Goal: Information Seeking & Learning: Learn about a topic

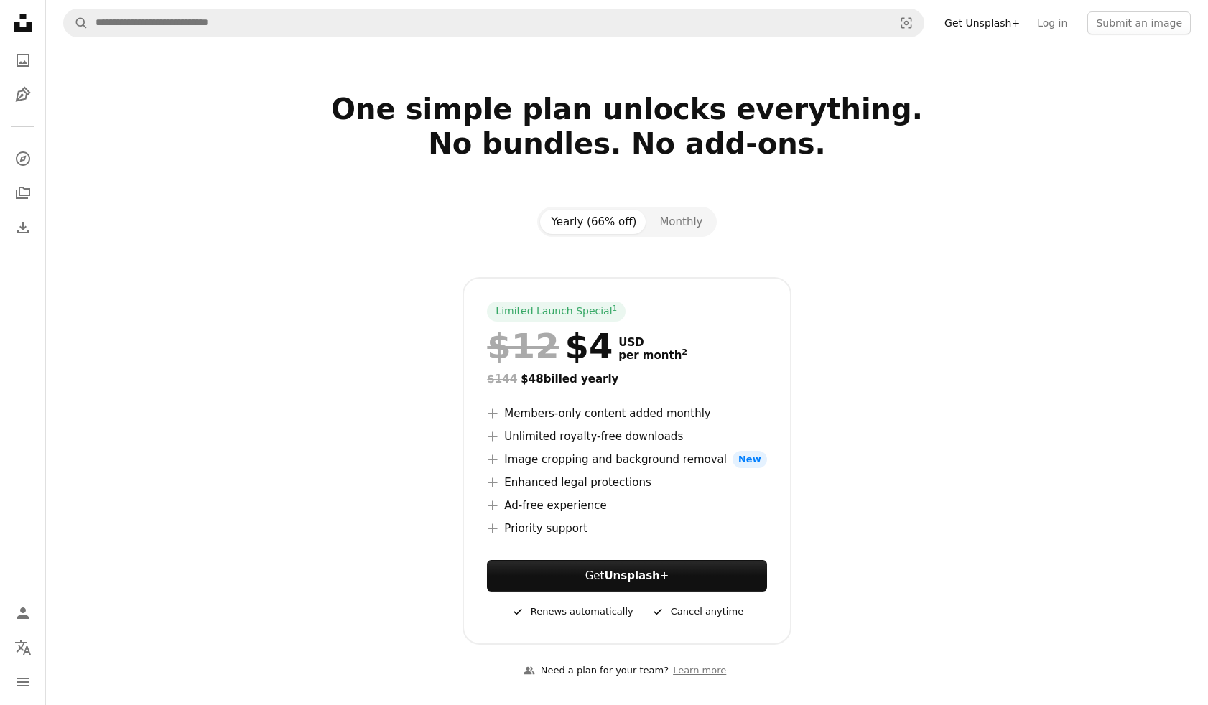
click at [22, 27] on icon "Unsplash logo Unsplash Home" at bounding box center [23, 23] width 29 height 29
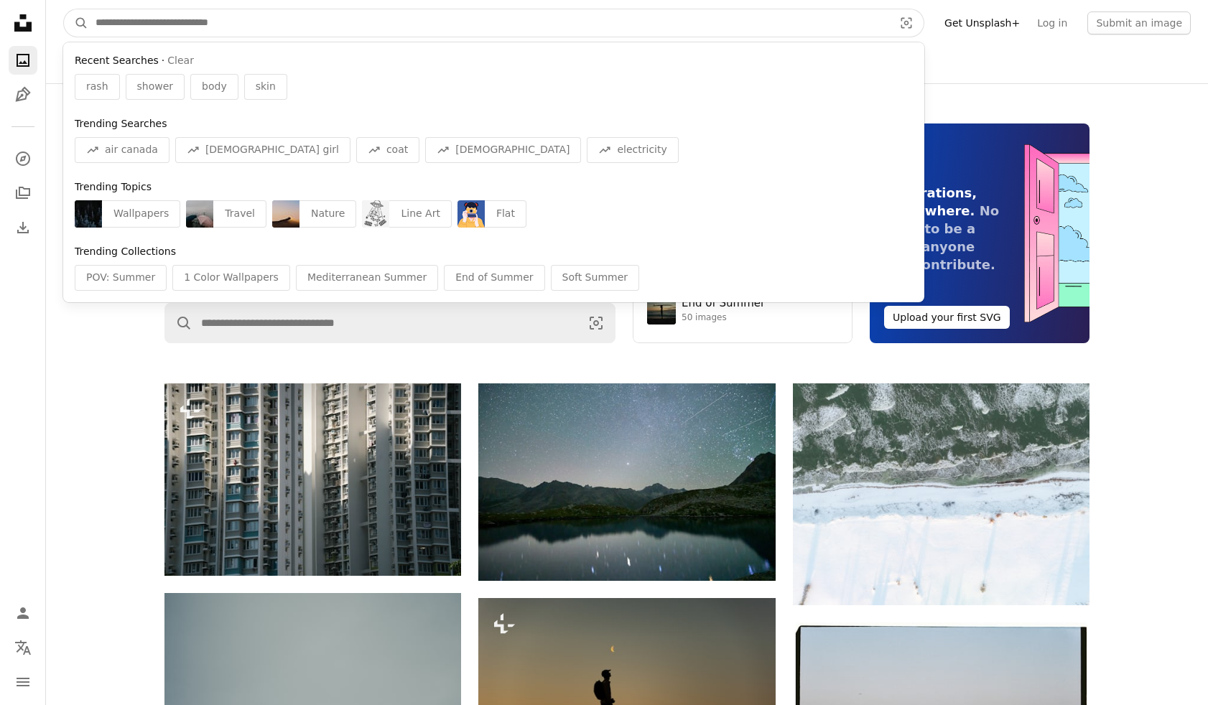
click at [223, 34] on input "Find visuals sitewide" at bounding box center [488, 22] width 801 height 27
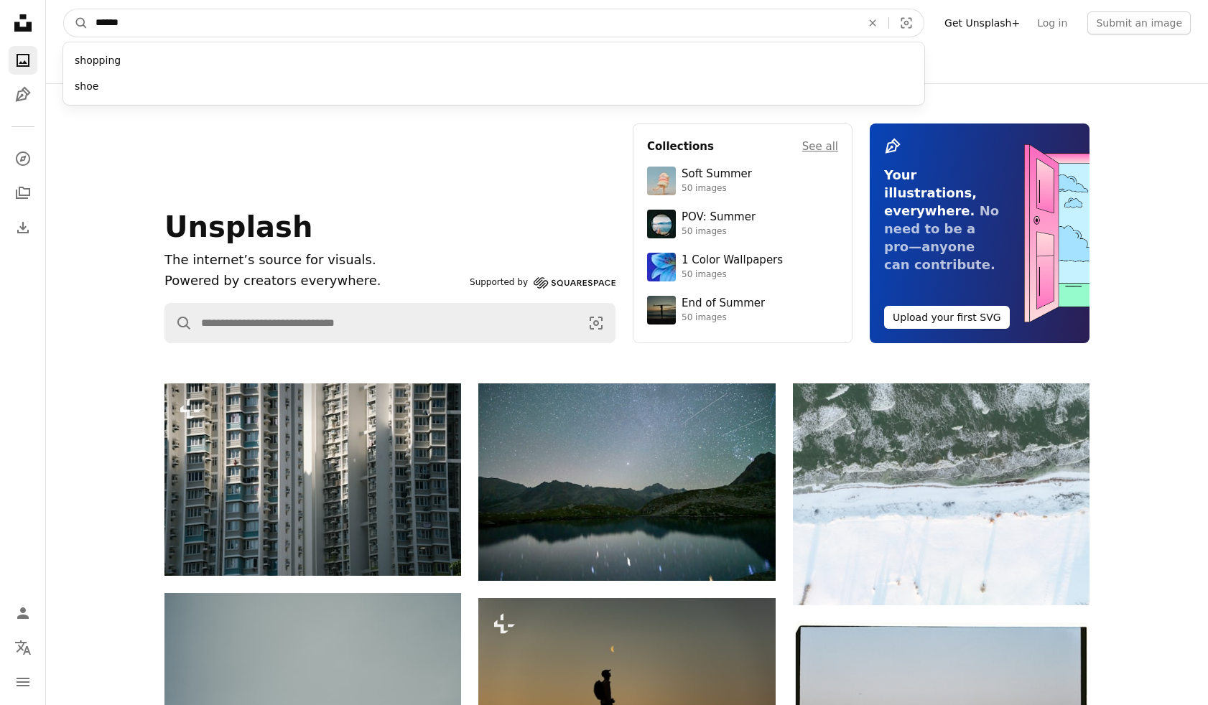
type input "******"
click at [76, 23] on button "A magnifying glass" at bounding box center [76, 22] width 24 height 27
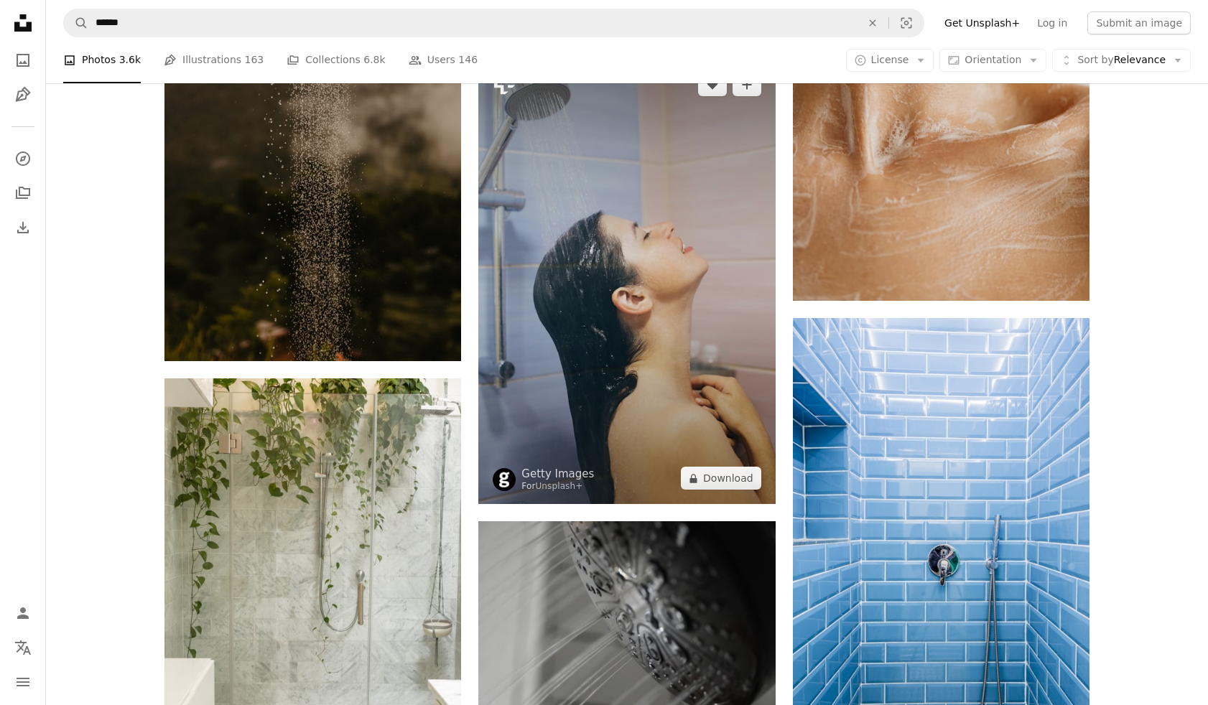
scroll to position [1902, 0]
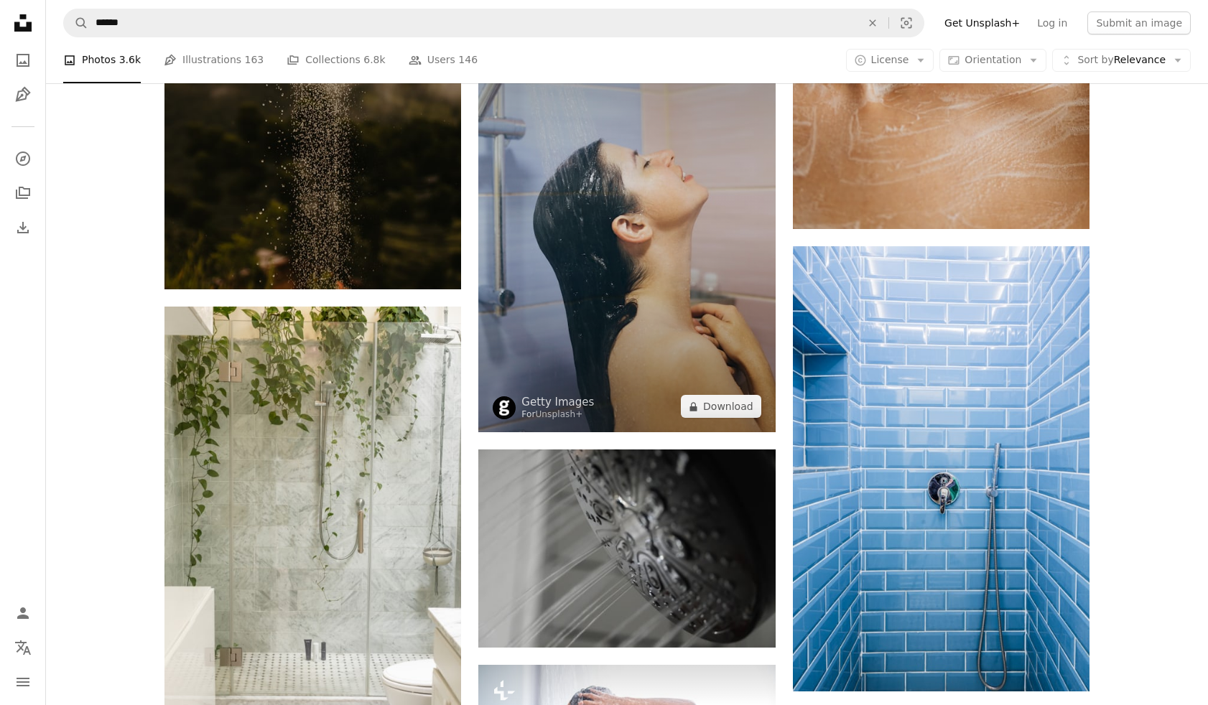
click at [608, 279] on img at bounding box center [626, 209] width 297 height 445
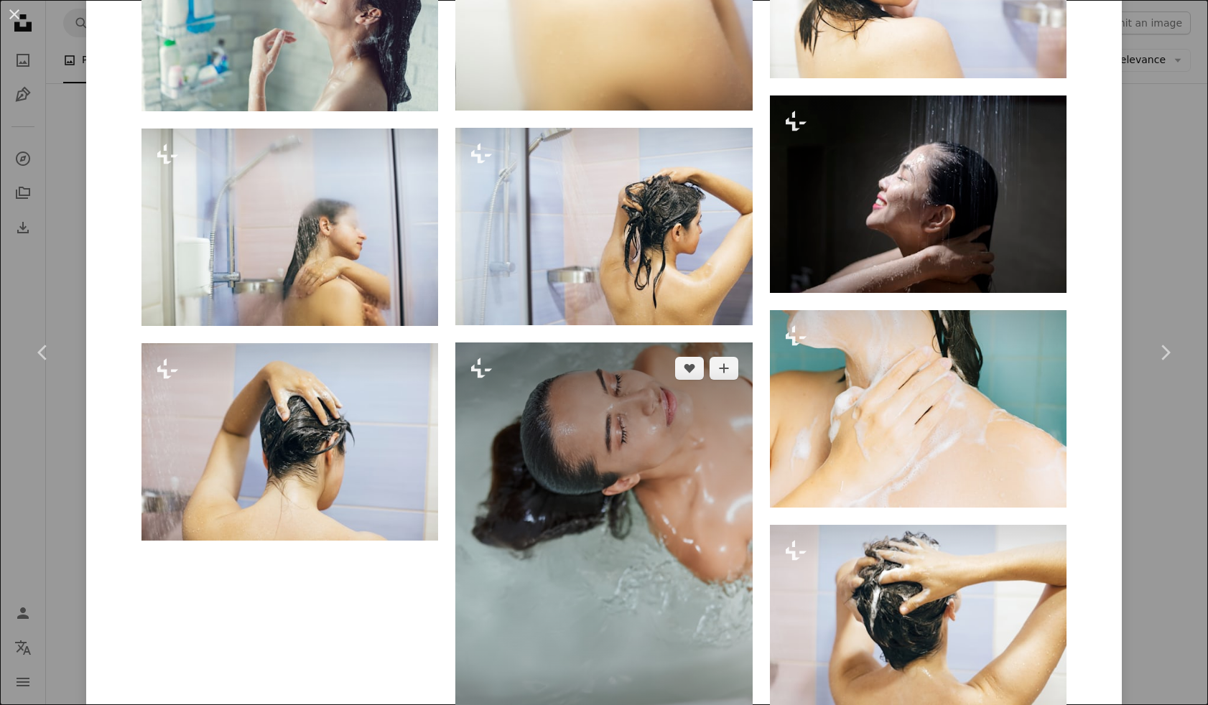
scroll to position [2231, 0]
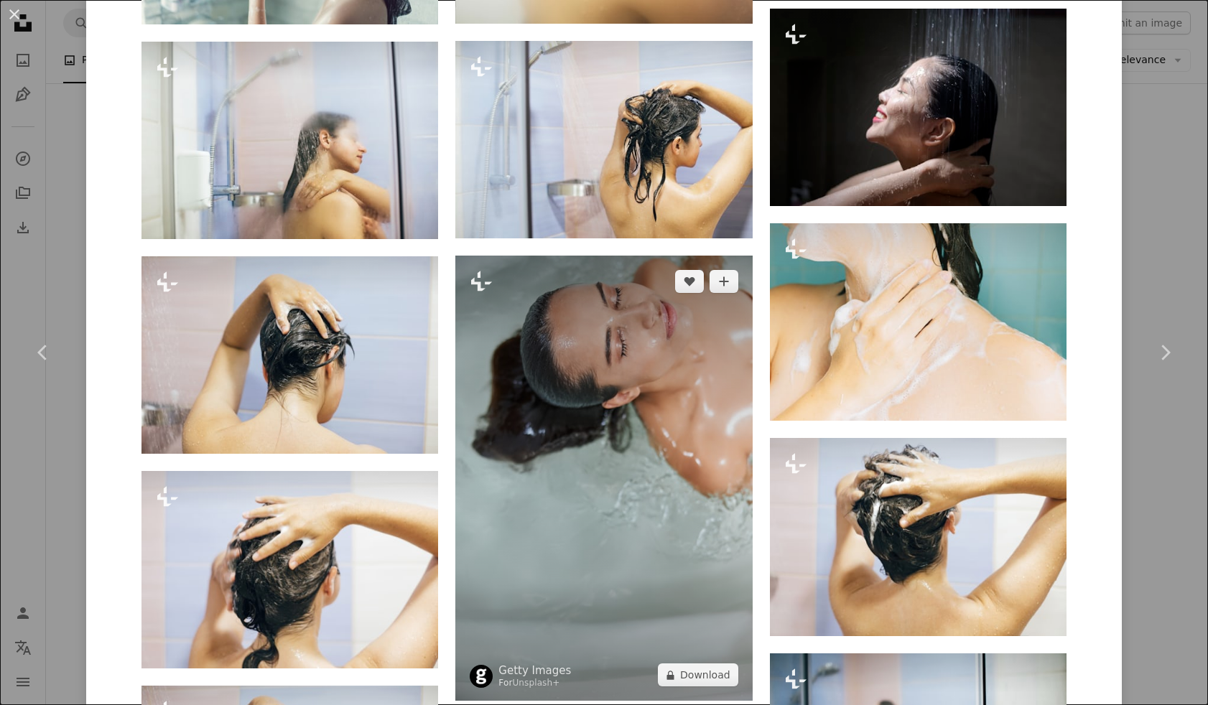
click at [651, 426] on img at bounding box center [603, 478] width 297 height 445
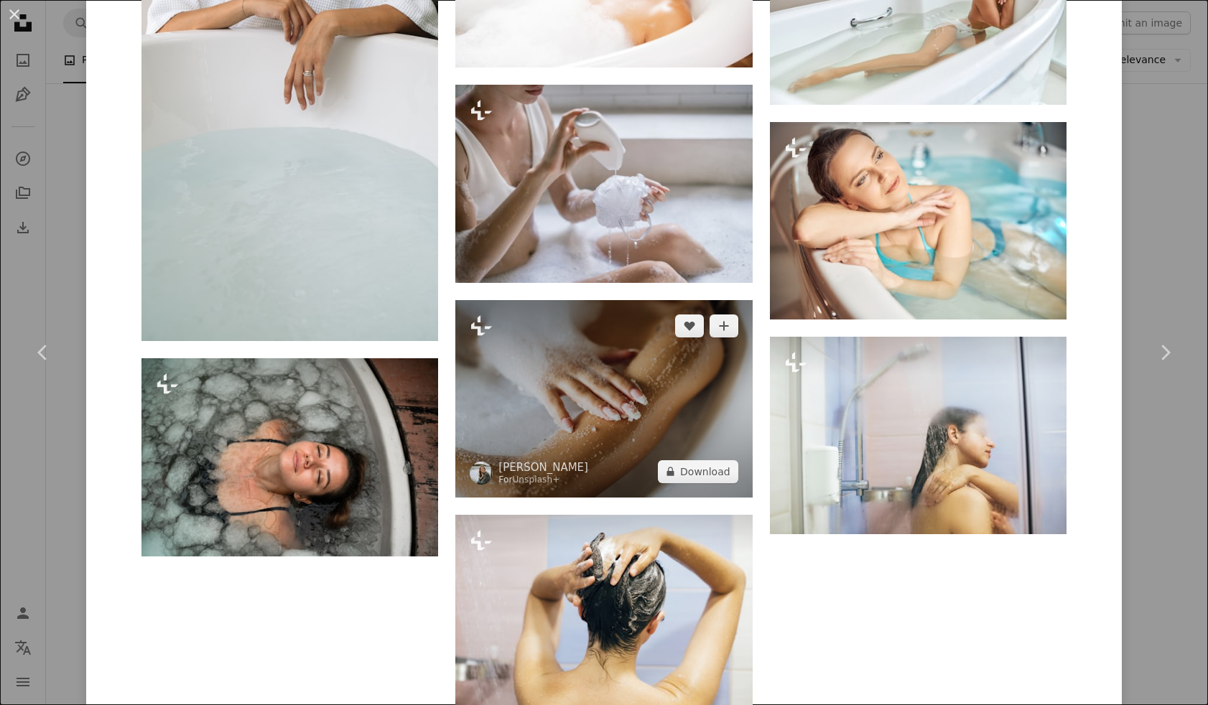
scroll to position [3642, 0]
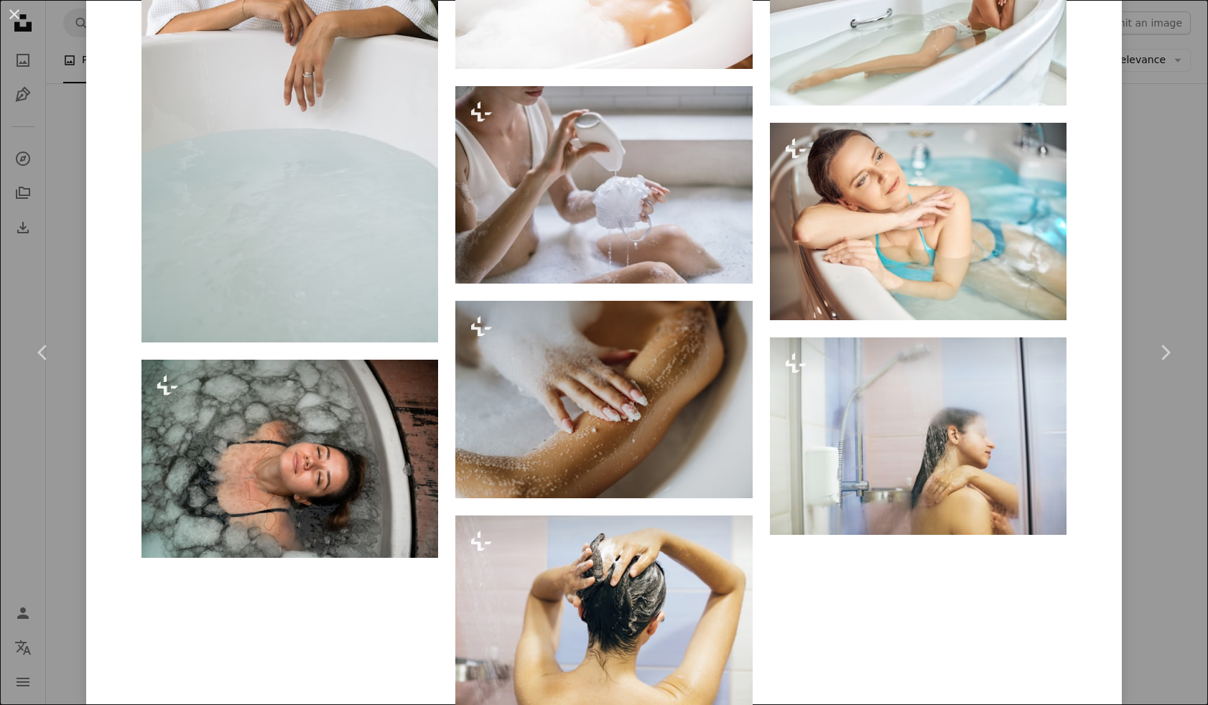
click at [1142, 615] on div "An X shape Chevron left Chevron right Getty Images For Unsplash+ A heart A plus…" at bounding box center [604, 352] width 1208 height 705
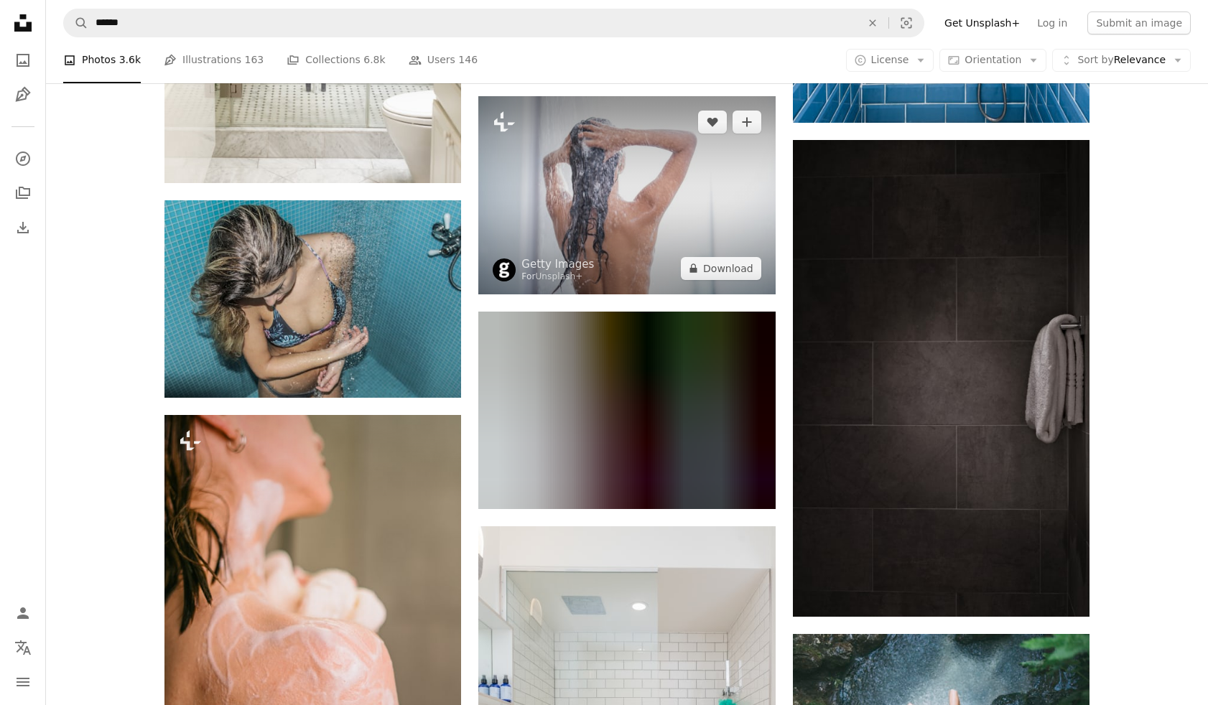
scroll to position [2611, 0]
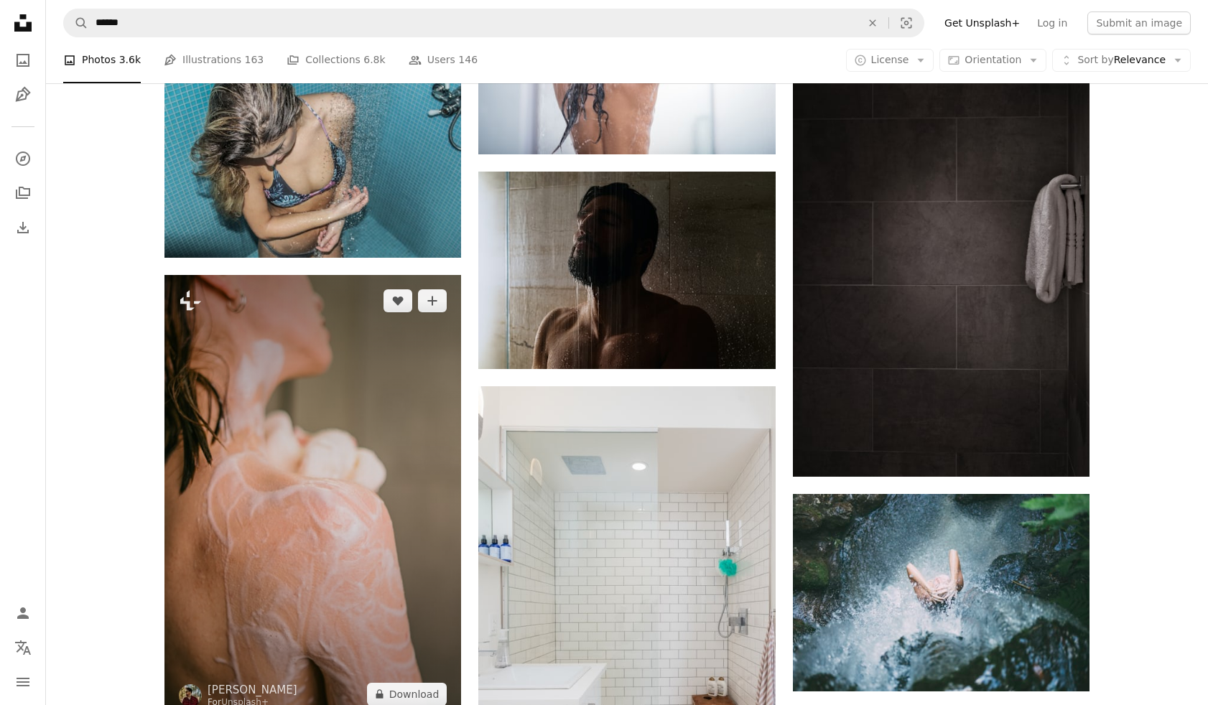
click at [301, 399] on img at bounding box center [312, 497] width 297 height 445
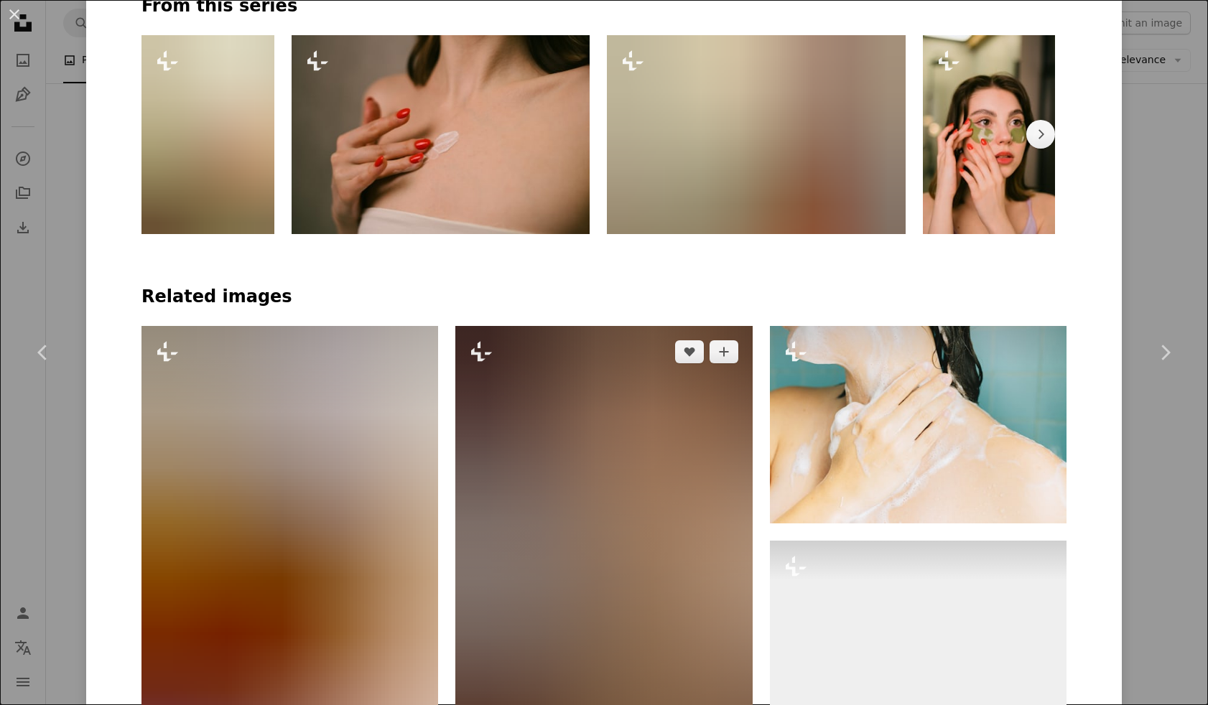
scroll to position [875, 0]
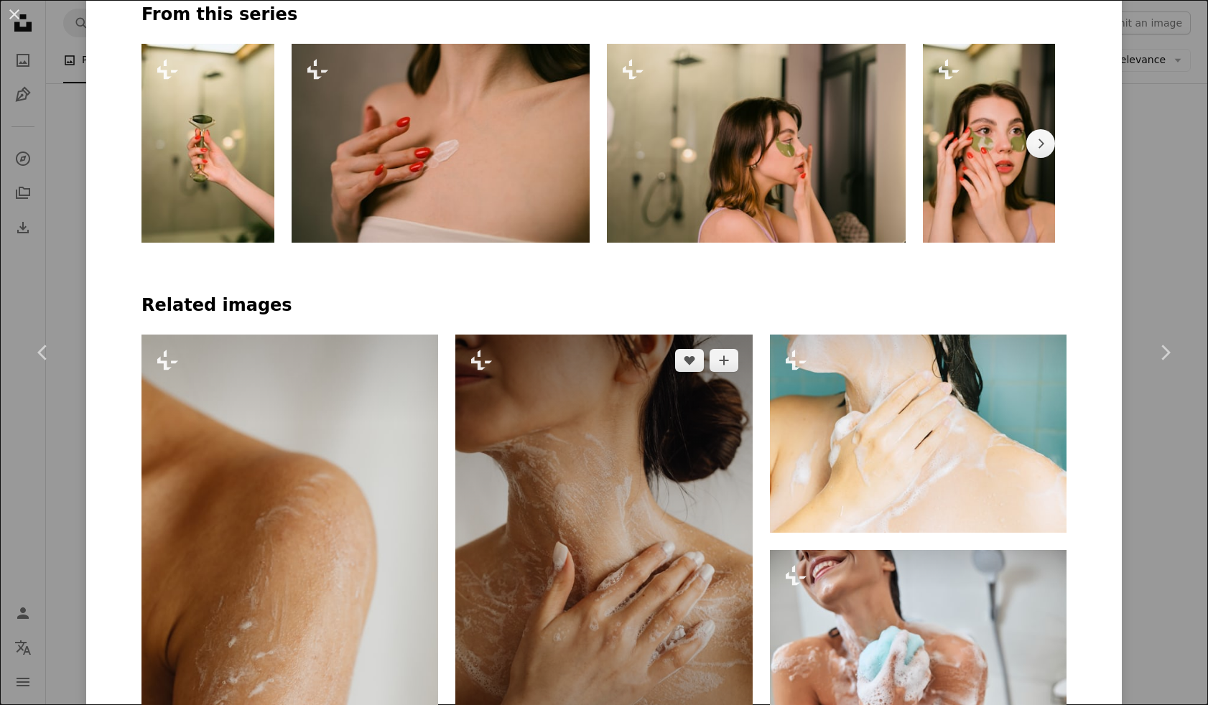
click at [639, 417] on img at bounding box center [603, 557] width 297 height 445
